Goal: Task Accomplishment & Management: Manage account settings

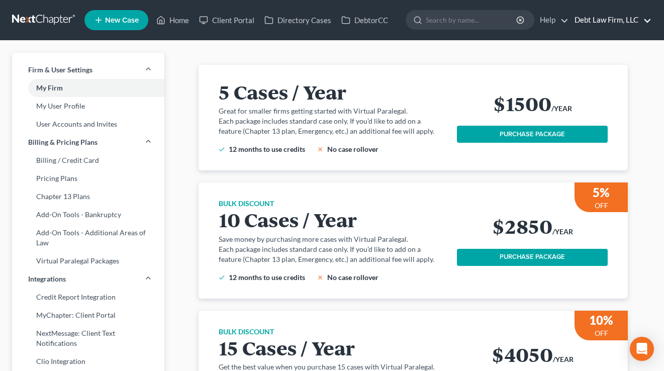
click at [637, 14] on link "Debt Law Firm, LLC" at bounding box center [611, 20] width 82 height 18
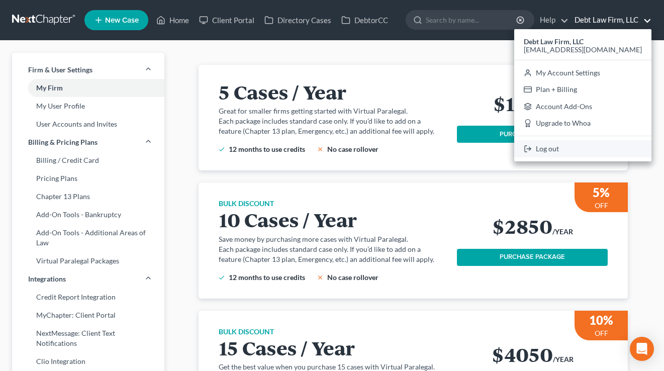
click at [578, 147] on link "Log out" at bounding box center [582, 148] width 137 height 17
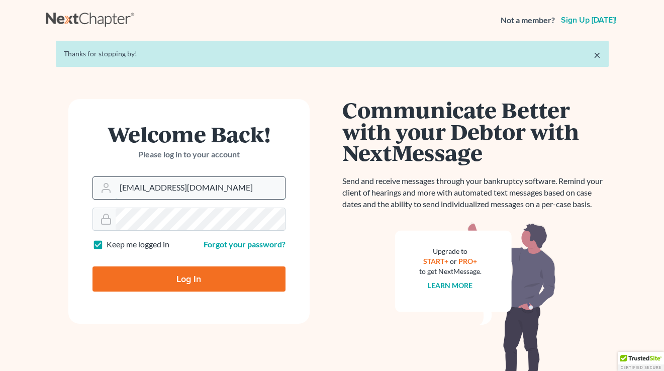
click at [172, 182] on input "[EMAIL_ADDRESS][DOMAIN_NAME]" at bounding box center [200, 188] width 169 height 22
type input "tim@nextchapterbk.com"
click at [155, 276] on input "Log In" at bounding box center [188, 278] width 193 height 25
type input "Thinking..."
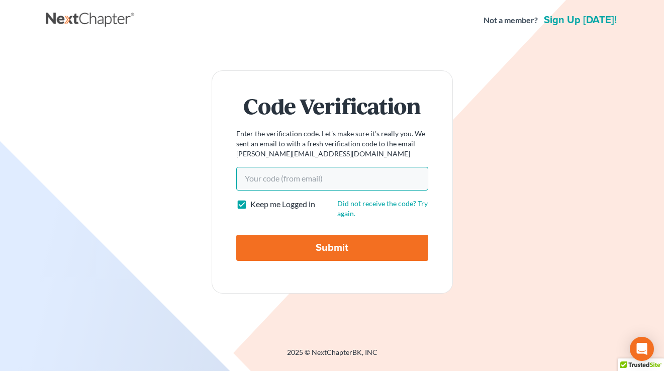
click at [313, 177] on input "Your code(from email)" at bounding box center [332, 178] width 192 height 23
paste input "4f5e20"
type input "4f5e20"
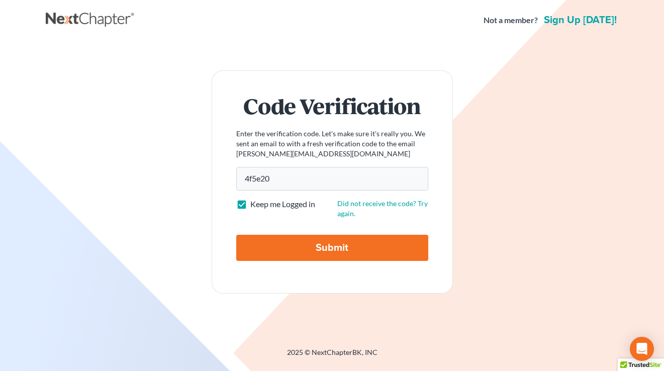
click at [324, 244] on input "Submit" at bounding box center [332, 248] width 192 height 26
type input "Thinking..."
